Goal: Navigation & Orientation: Find specific page/section

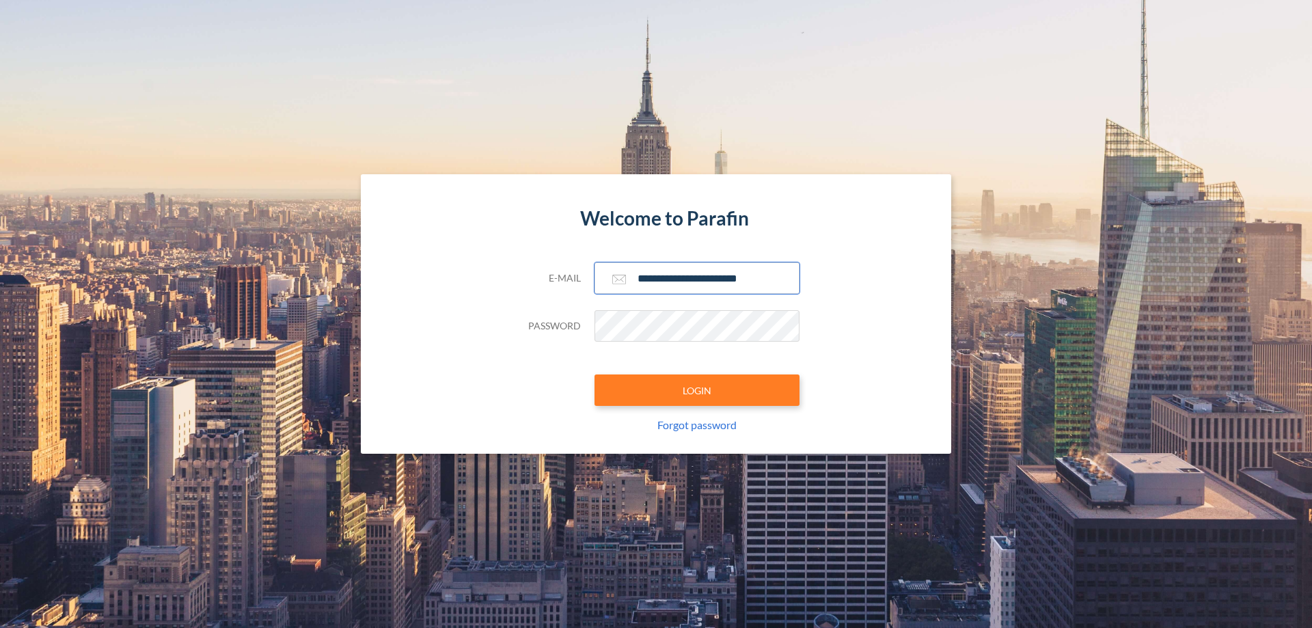
type input "**********"
click at [697, 390] on button "LOGIN" at bounding box center [696, 389] width 205 height 31
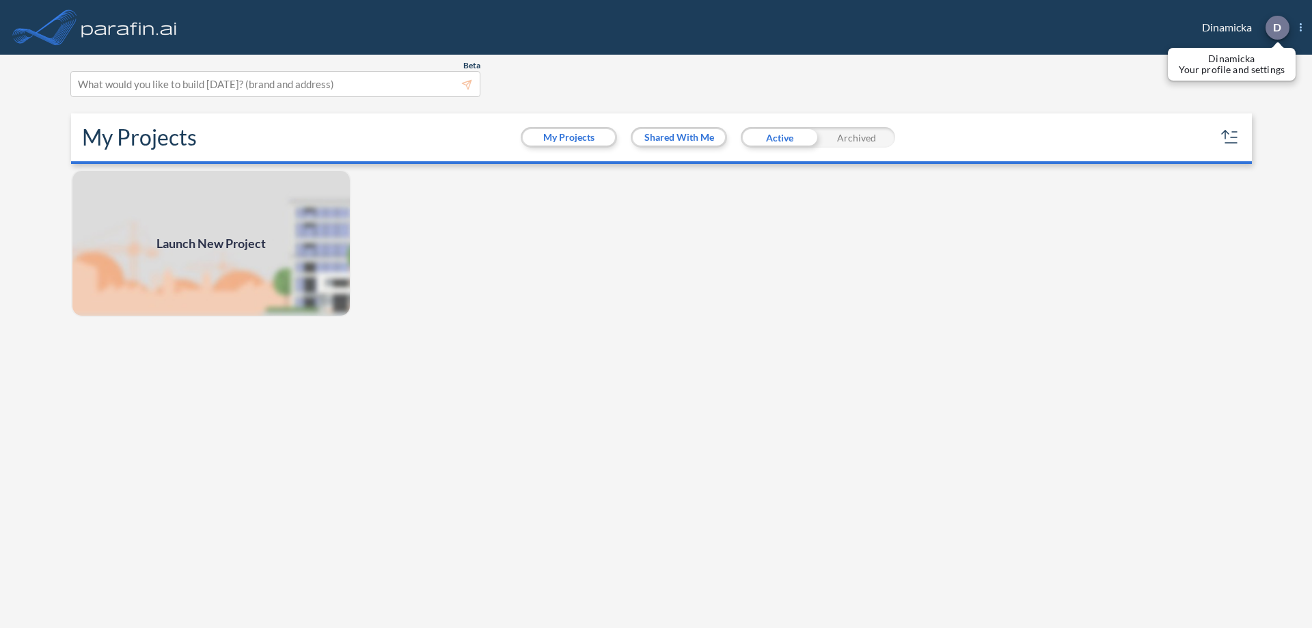
click at [1276, 27] on p "D" at bounding box center [1277, 27] width 8 height 12
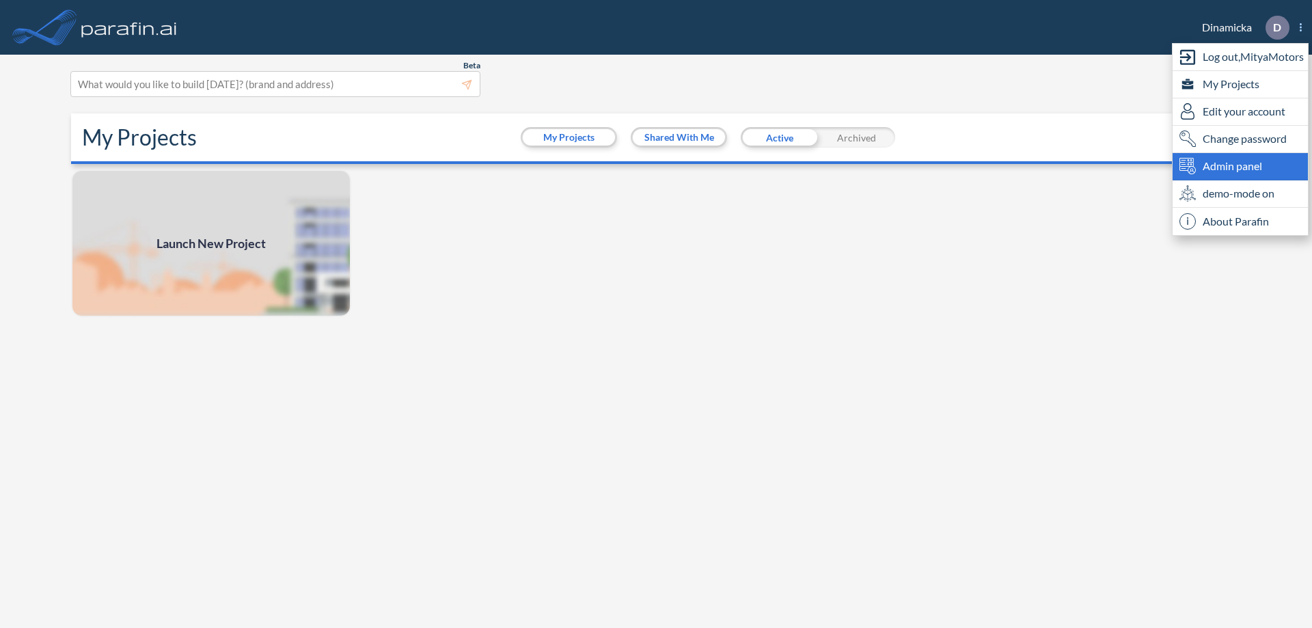
click at [1240, 166] on span "Admin panel" at bounding box center [1231, 166] width 59 height 16
